Goal: Transaction & Acquisition: Purchase product/service

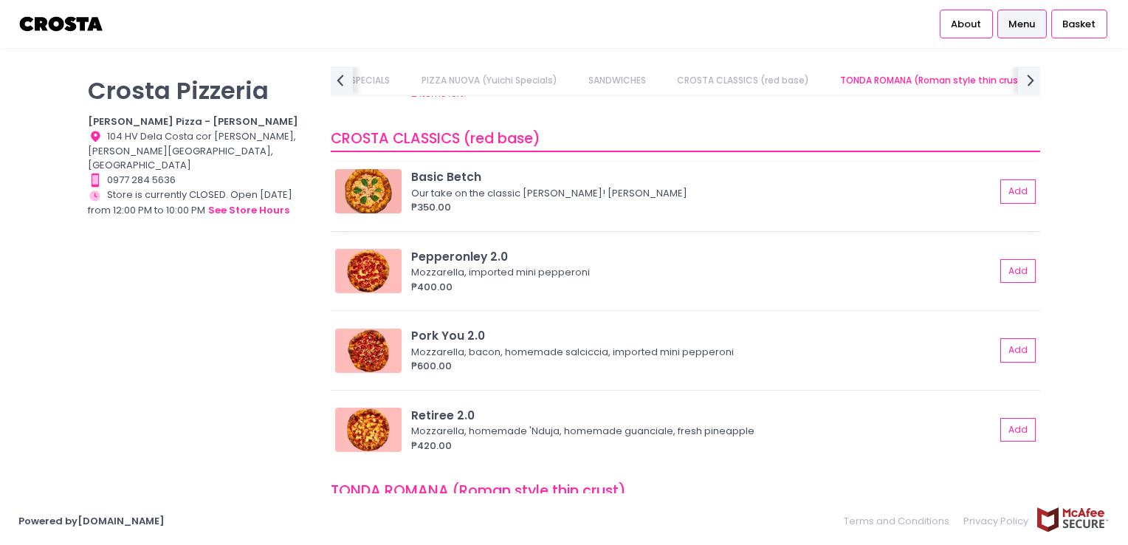
click at [371, 187] on img at bounding box center [368, 191] width 66 height 44
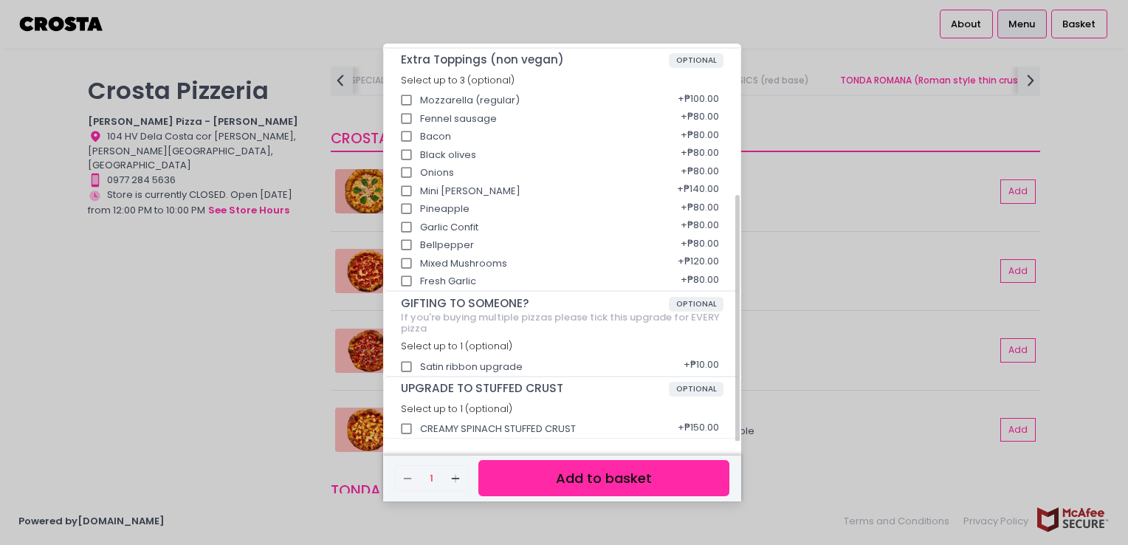
click at [399, 427] on input "CREAMY SPINACH STUFFED CRUST" at bounding box center [407, 429] width 28 height 28
checkbox input "true"
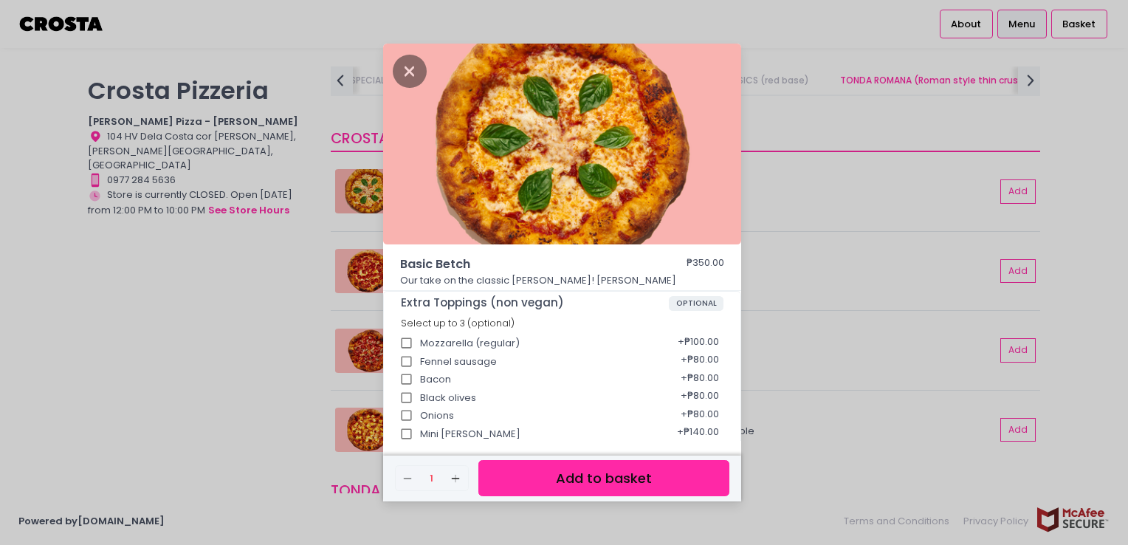
click at [594, 481] on button "Add to basket" at bounding box center [603, 478] width 251 height 36
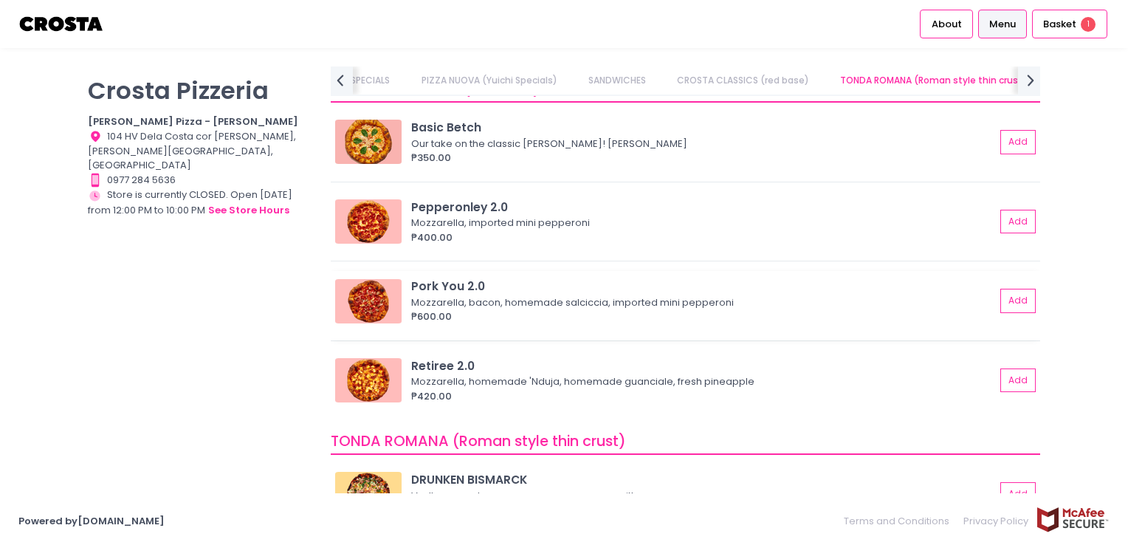
scroll to position [712, 0]
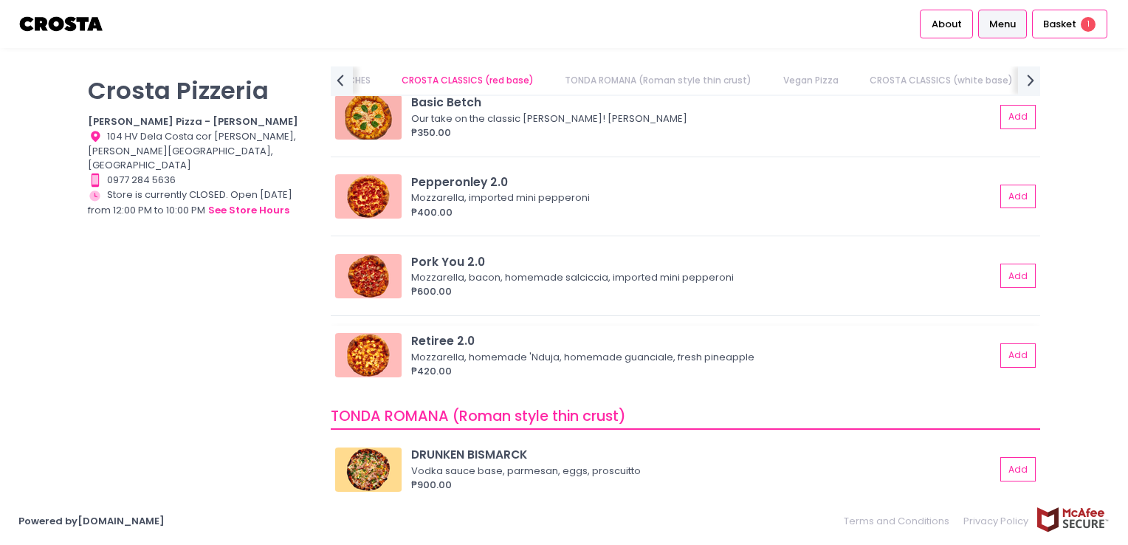
click at [363, 351] on img at bounding box center [368, 355] width 66 height 44
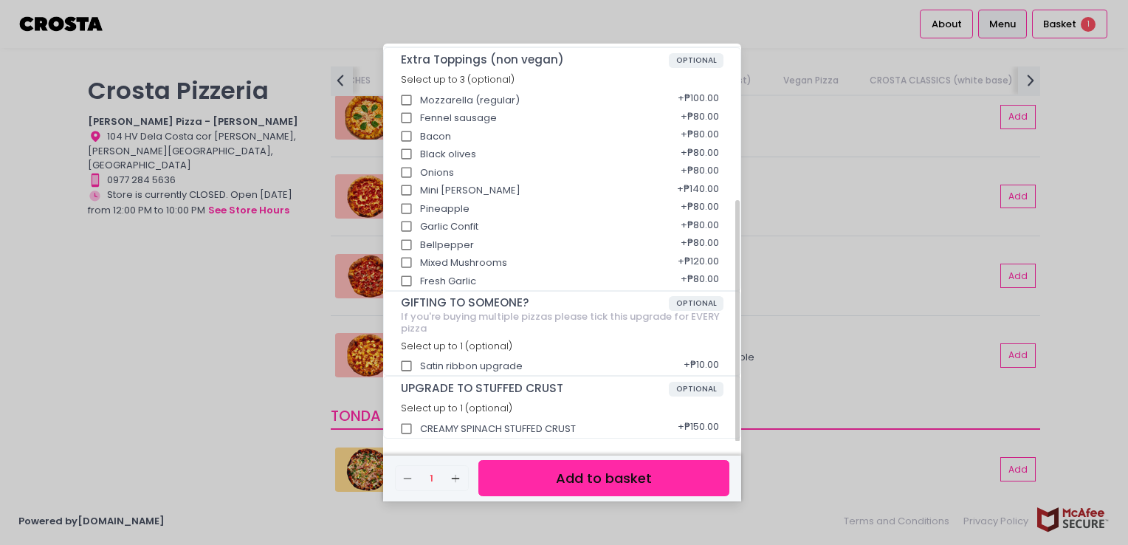
click at [405, 426] on input "CREAMY SPINACH STUFFED CRUST" at bounding box center [407, 429] width 28 height 28
checkbox input "true"
drag, startPoint x: 549, startPoint y: 482, endPoint x: 545, endPoint y: 474, distance: 8.9
click at [549, 481] on button "Add to basket" at bounding box center [603, 478] width 251 height 36
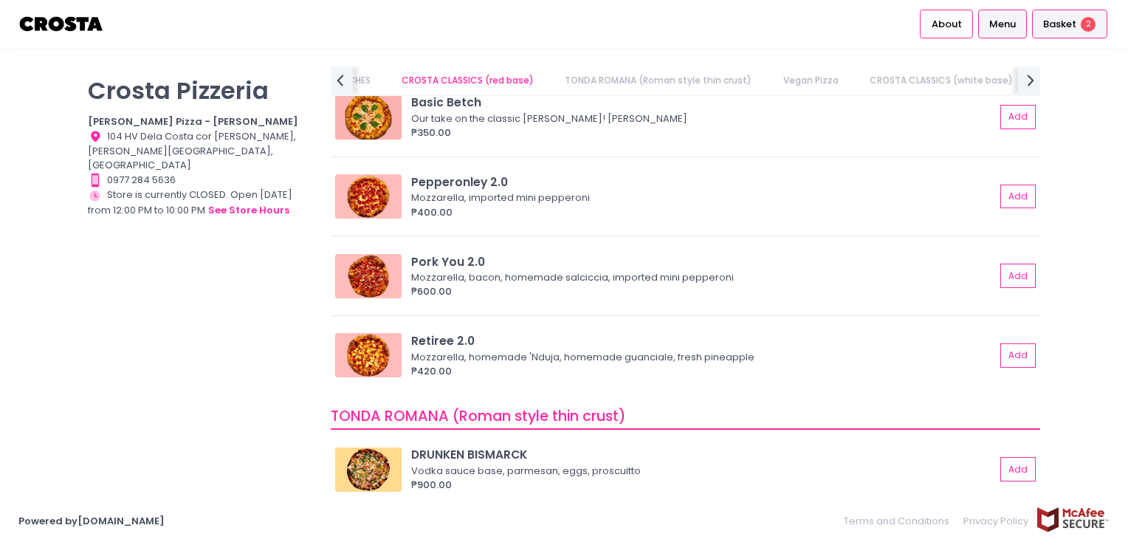
click at [1056, 22] on span "Basket" at bounding box center [1059, 24] width 33 height 15
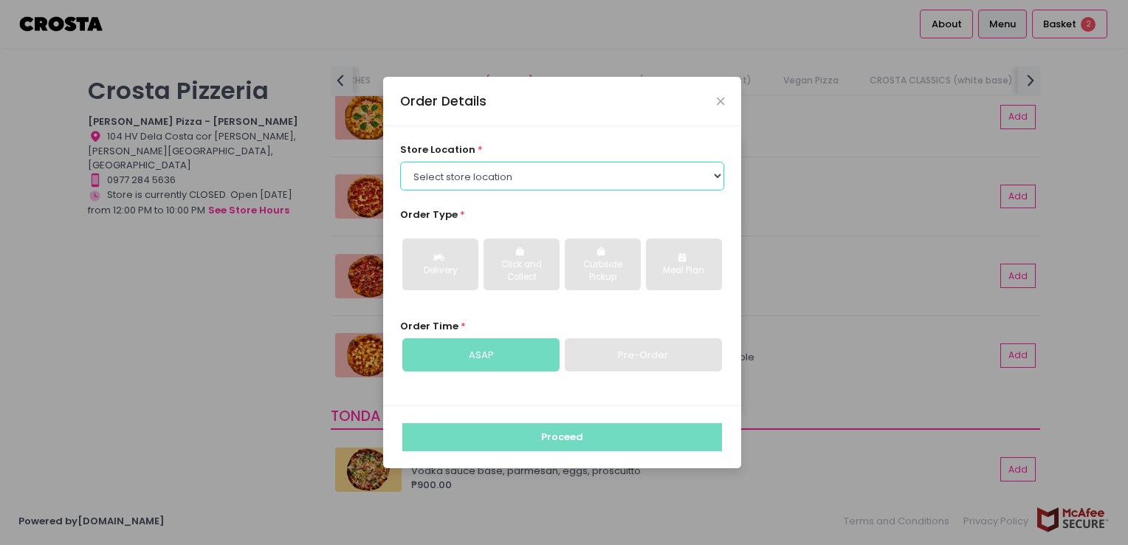
click at [489, 181] on select "Select store location [PERSON_NAME] Pizza - [PERSON_NAME] Pizza - [GEOGRAPHIC_D…" at bounding box center [562, 176] width 325 height 28
select select "5fabb2e53664a8677beaeb89"
click at [400, 162] on select "Select store location [PERSON_NAME] Pizza - [PERSON_NAME] Pizza - [GEOGRAPHIC_D…" at bounding box center [562, 176] width 325 height 28
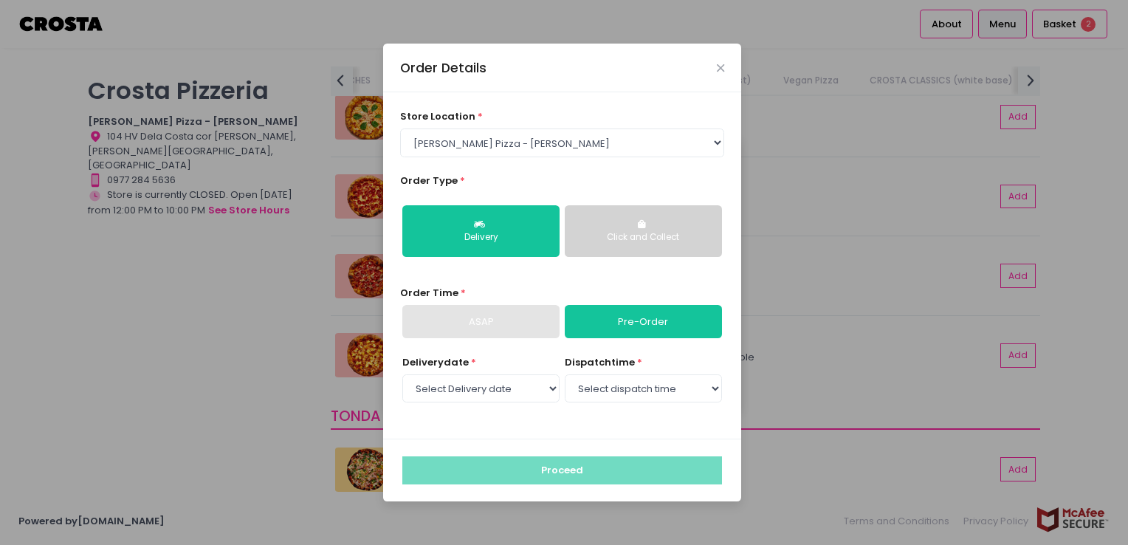
click at [473, 325] on div "ASAP" at bounding box center [480, 322] width 157 height 34
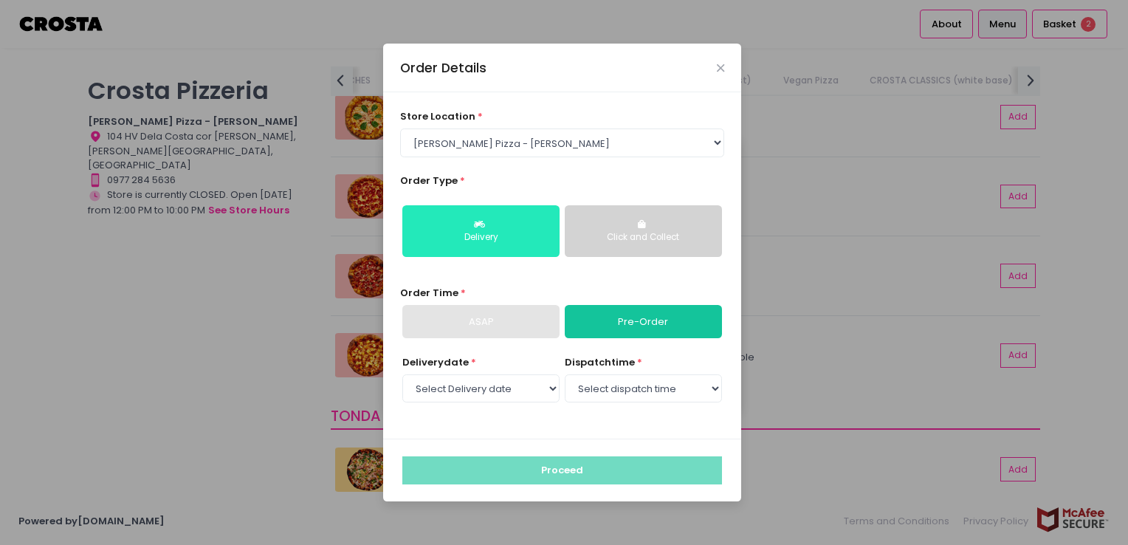
click at [524, 227] on button "Delivery" at bounding box center [480, 231] width 157 height 52
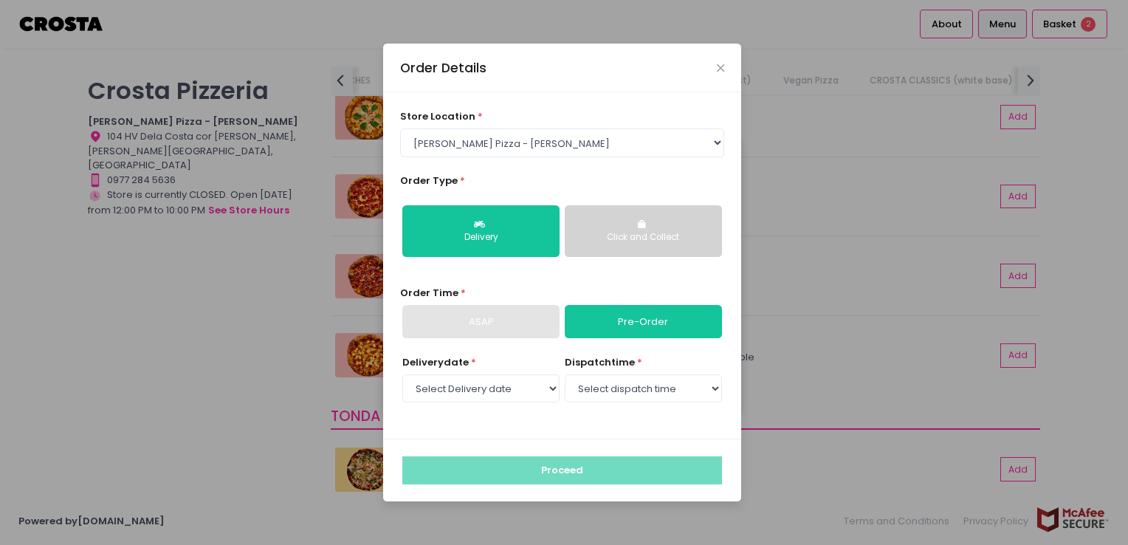
click at [637, 320] on link "Pre-Order" at bounding box center [643, 322] width 157 height 34
click at [551, 393] on select "Select Delivery date [DATE] [DATE] [DATE] [DATE] [DATE] [DATE]" at bounding box center [480, 388] width 157 height 28
select select "[DATE]"
click at [402, 374] on select "Select Delivery date [DATE] [DATE] [DATE] [DATE] [DATE] [DATE]" at bounding box center [480, 388] width 157 height 28
click at [719, 394] on select "Select dispatch time 12:30 PM - 01:00 PM 01:00 PM - 01:30 PM 01:30 PM - 02:00 P…" at bounding box center [643, 388] width 157 height 28
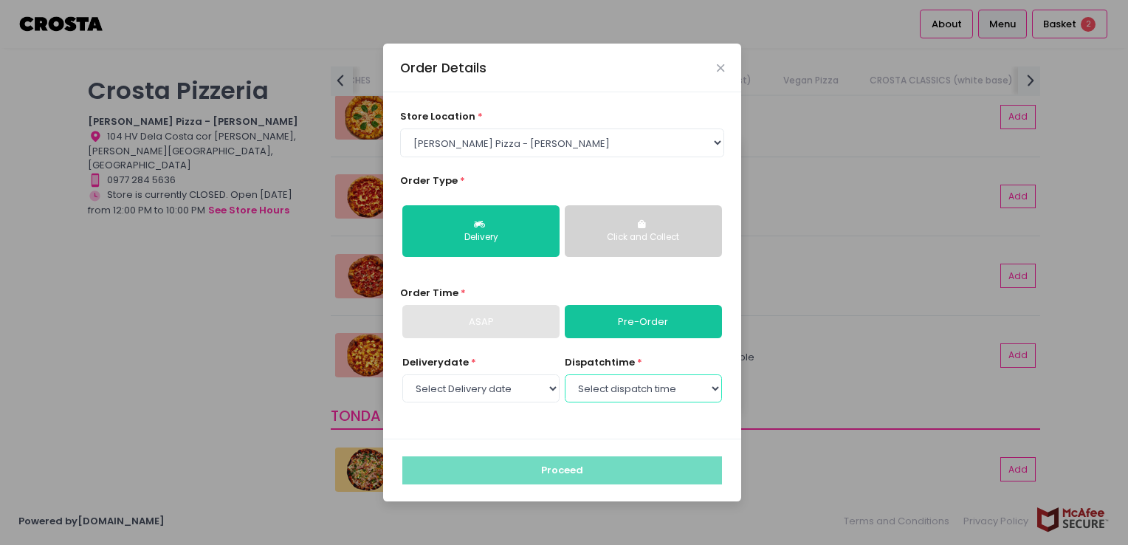
select select "12:30"
click at [565, 374] on select "Select dispatch time 12:30 PM - 01:00 PM 01:00 PM - 01:30 PM 01:30 PM - 02:00 P…" at bounding box center [643, 388] width 157 height 28
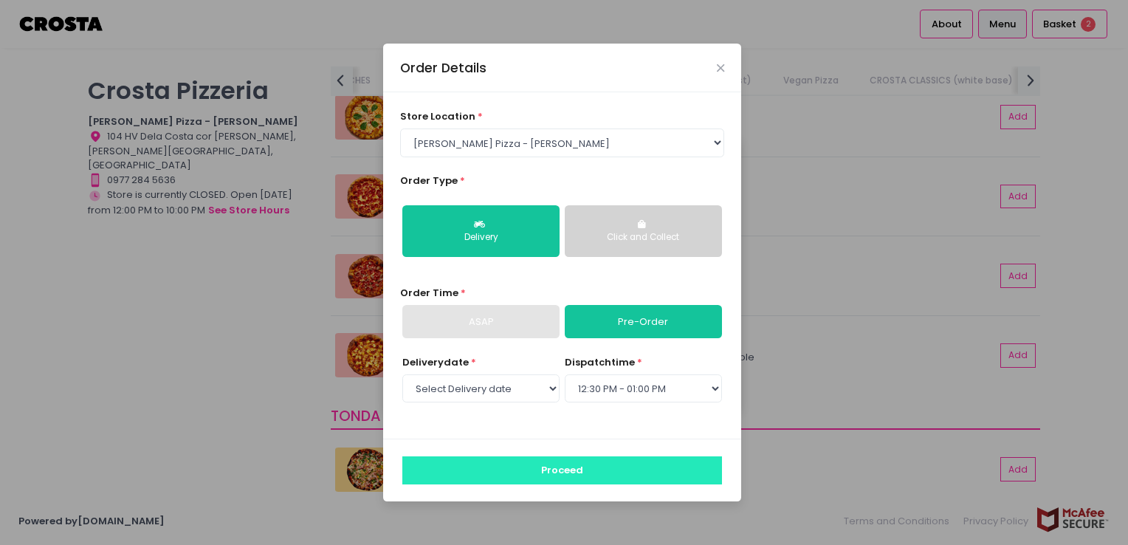
click at [586, 468] on button "Proceed" at bounding box center [562, 470] width 320 height 28
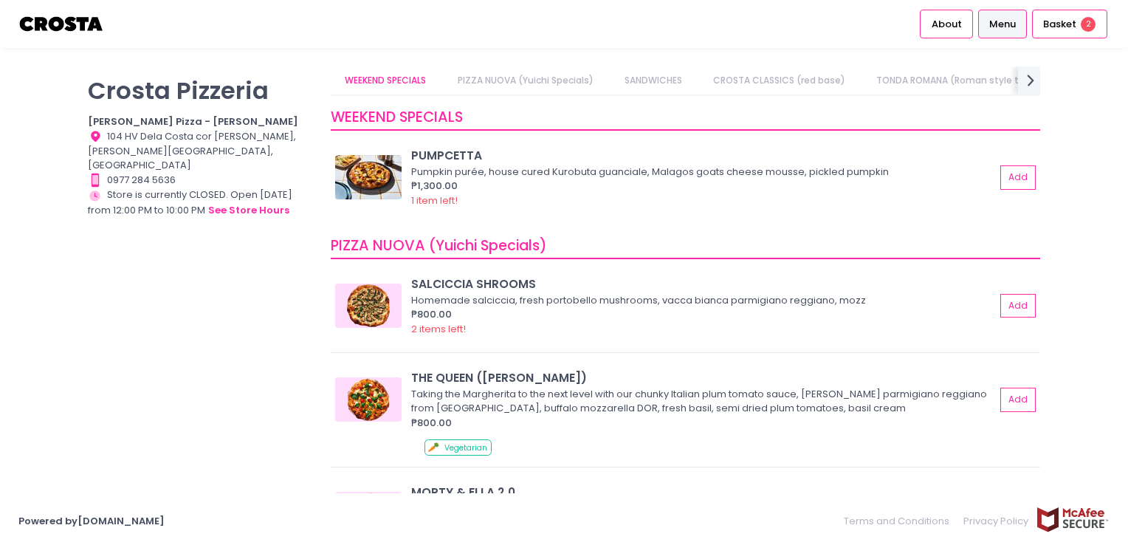
click at [531, 77] on link "PIZZA NUOVA (Yuichi Specials)" at bounding box center [525, 80] width 165 height 28
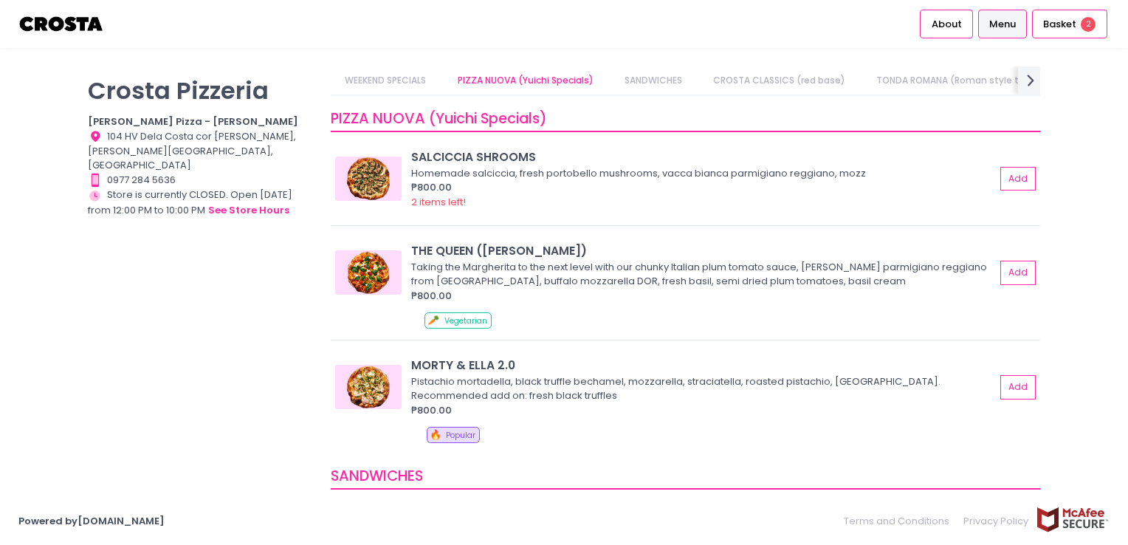
click at [638, 81] on link "SANDWICHES" at bounding box center [653, 80] width 86 height 28
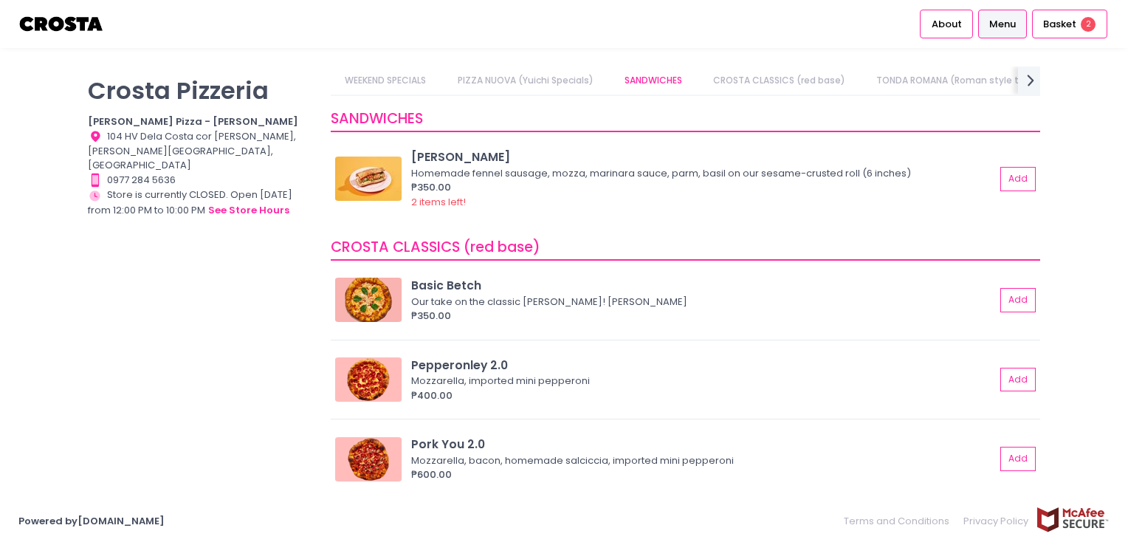
click at [760, 80] on link "CROSTA CLASSICS (red base)" at bounding box center [779, 80] width 161 height 28
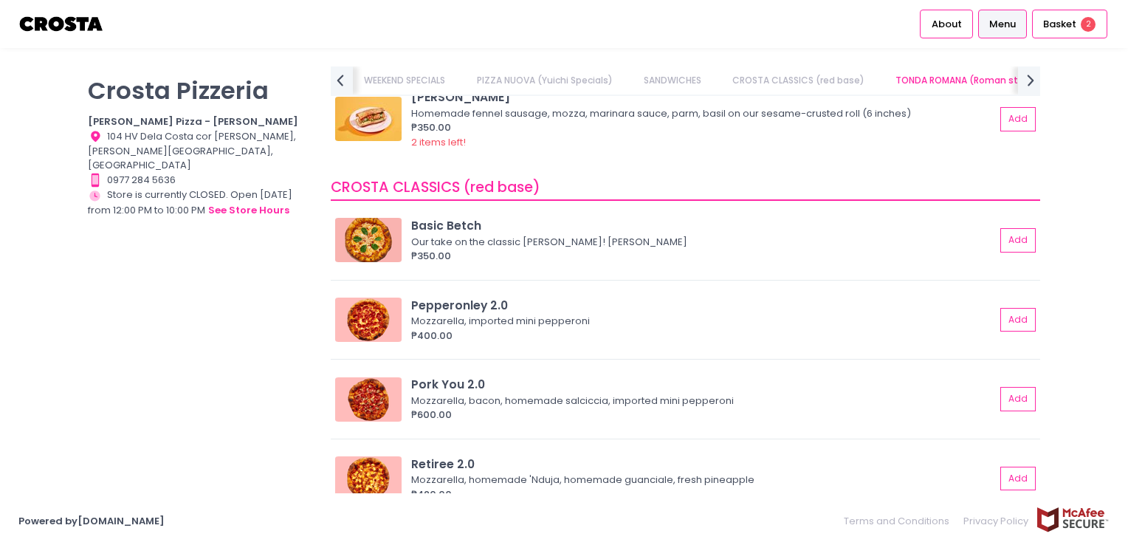
scroll to position [0, 55]
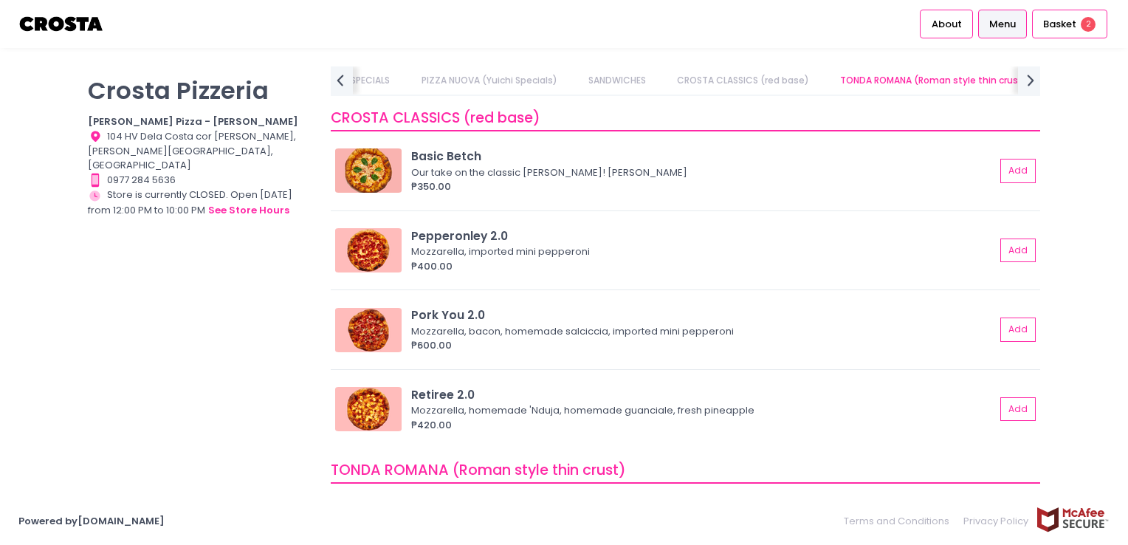
click at [904, 81] on link "TONDA ROMANA (Roman style thin crust)" at bounding box center [934, 80] width 216 height 28
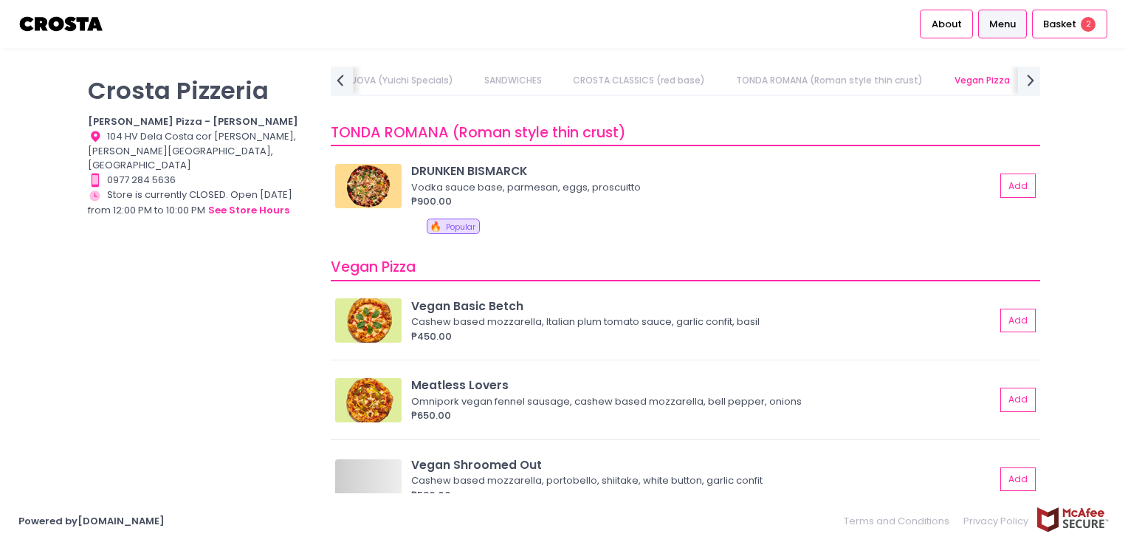
scroll to position [963, 0]
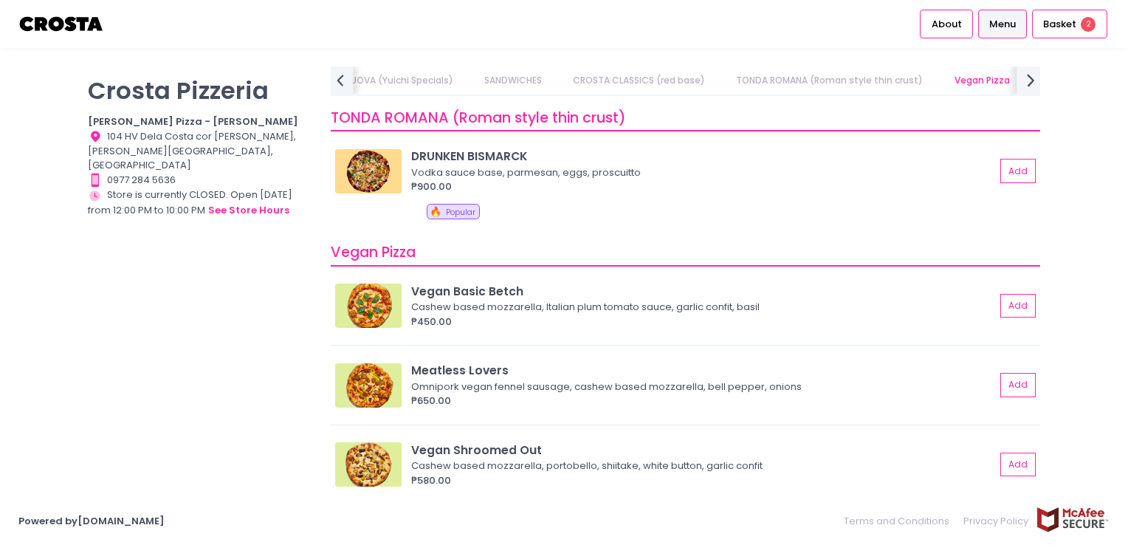
click at [1017, 78] on div "next Created with Sketch." at bounding box center [1029, 80] width 24 height 30
click at [991, 75] on link "EXTRAS" at bounding box center [990, 80] width 61 height 28
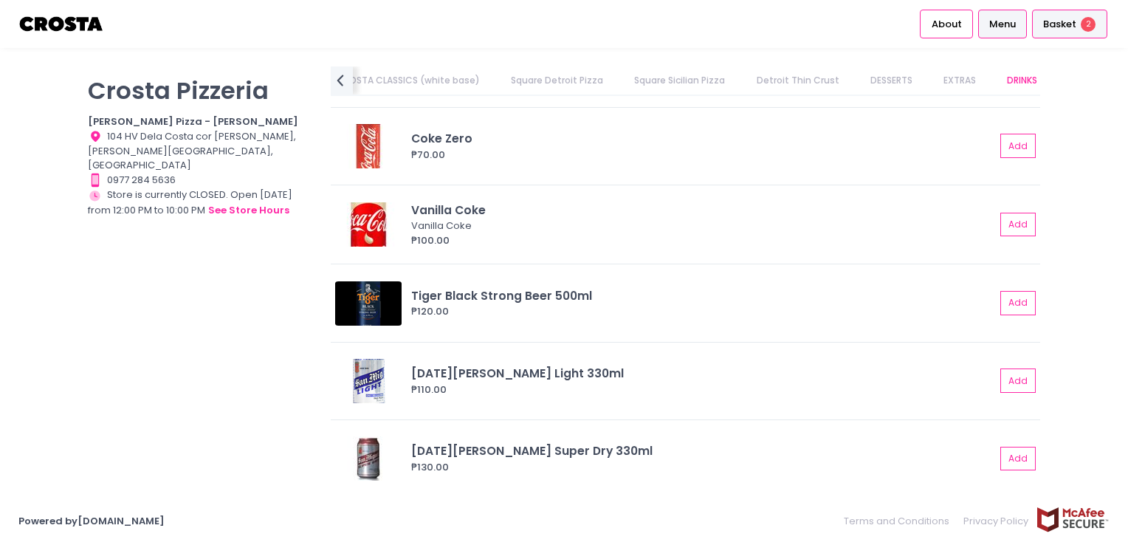
click at [1060, 33] on div "Basket 2" at bounding box center [1069, 24] width 75 height 29
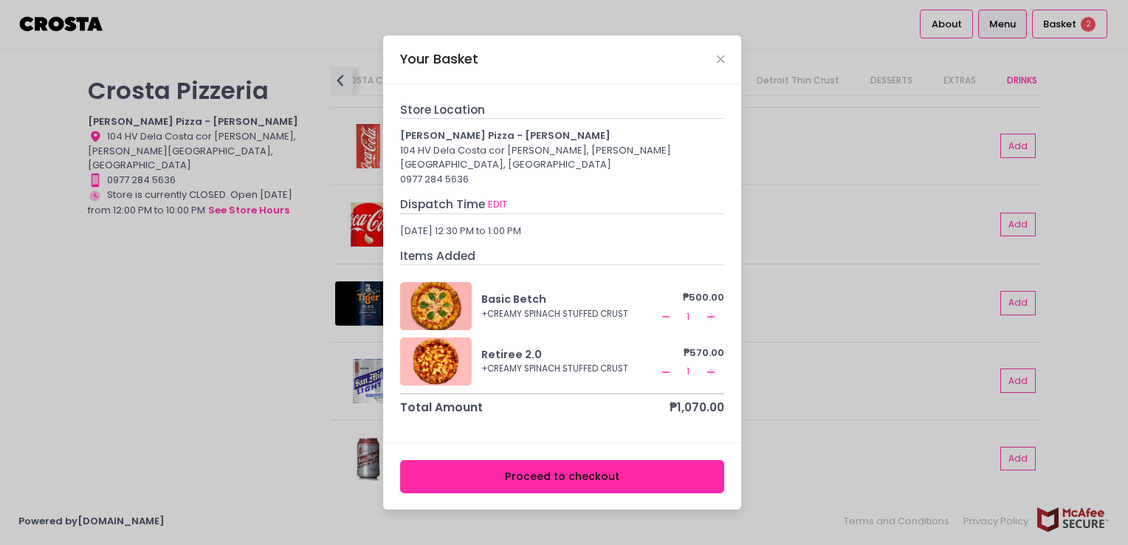
click at [582, 460] on button "Proceed to checkout" at bounding box center [562, 476] width 325 height 33
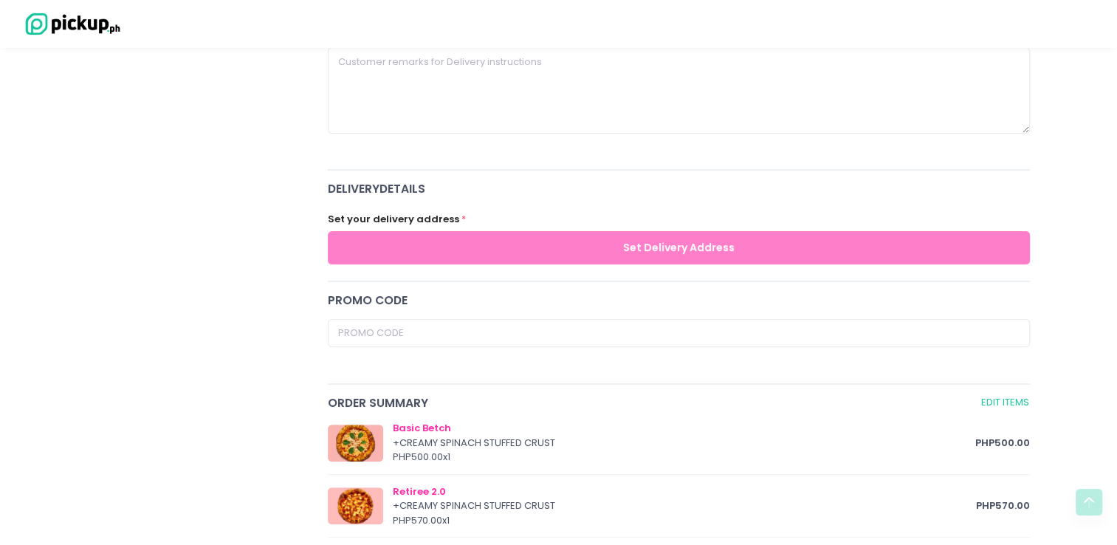
scroll to position [443, 0]
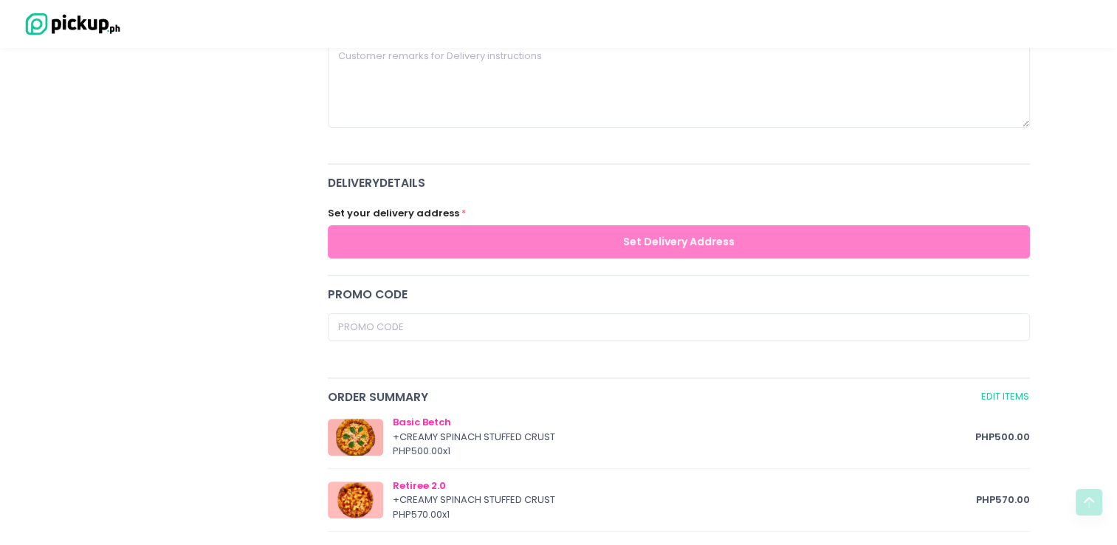
click at [414, 176] on span "delivery Details" at bounding box center [679, 182] width 703 height 17
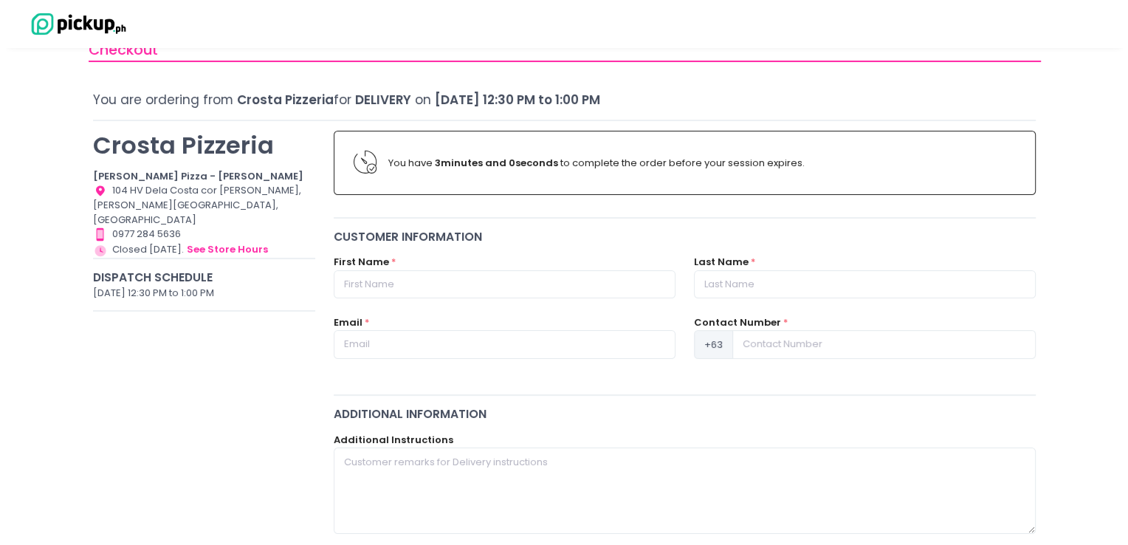
scroll to position [0, 0]
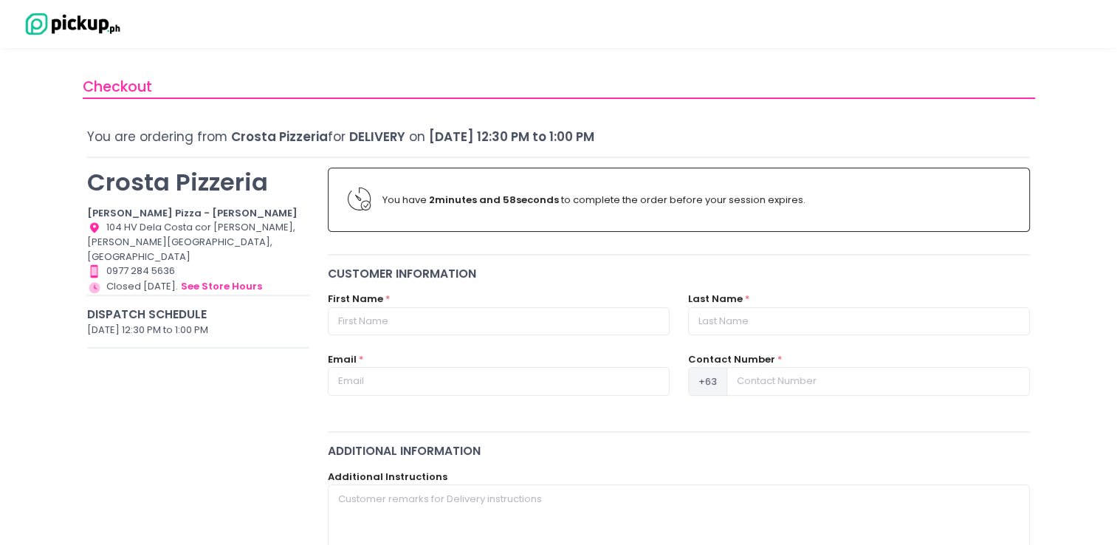
click at [80, 18] on img at bounding box center [69, 24] width 103 height 26
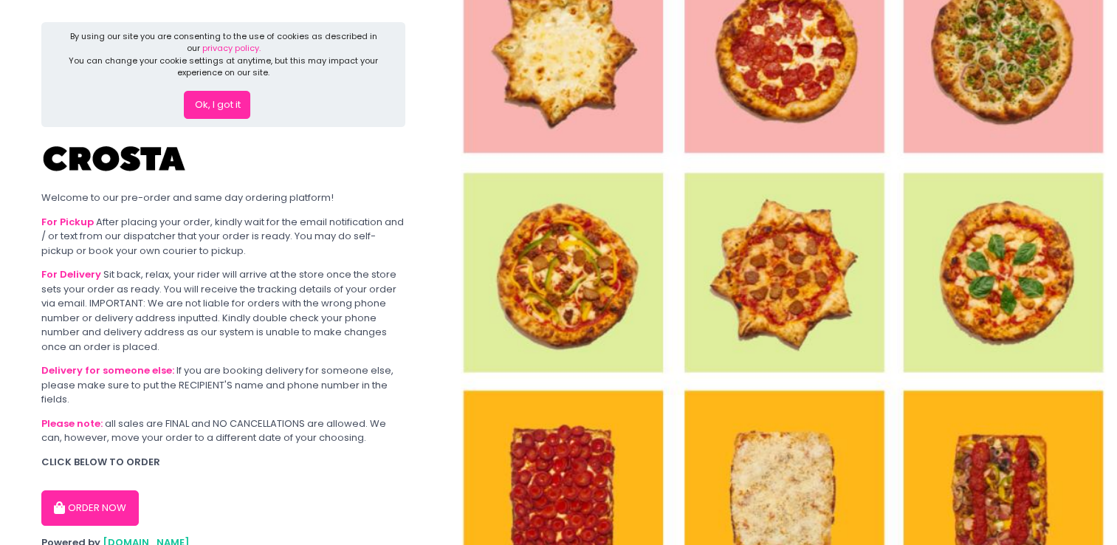
click at [222, 105] on button "Ok, I got it" at bounding box center [217, 105] width 66 height 28
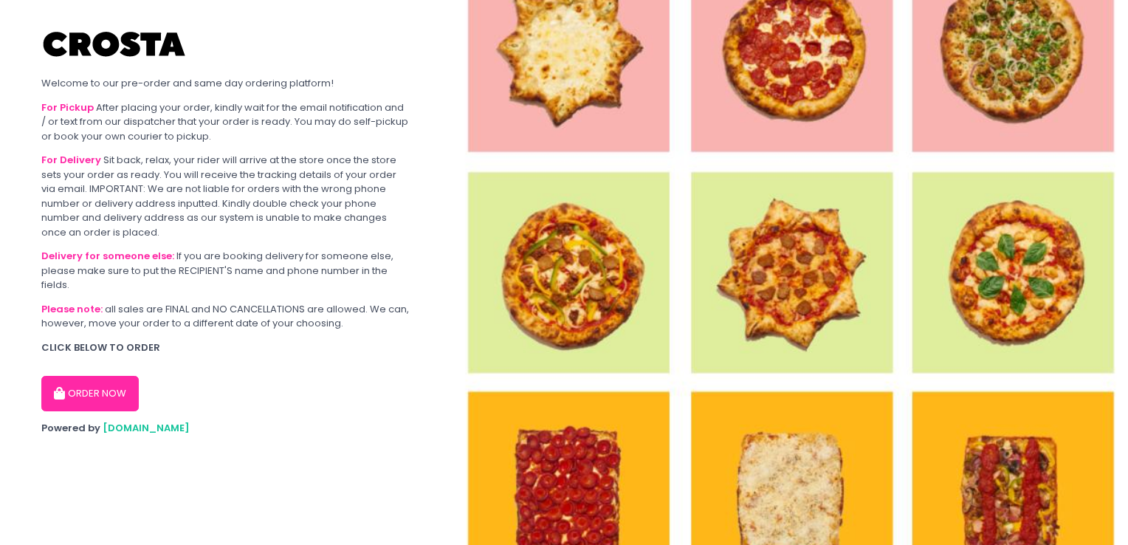
click at [128, 427] on span "[DOMAIN_NAME]" at bounding box center [146, 428] width 87 height 14
